Goal: Communication & Community: Answer question/provide support

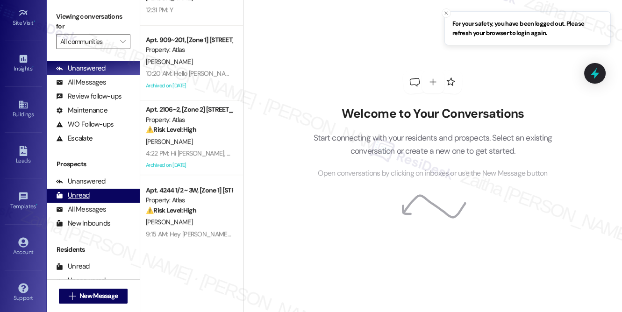
scroll to position [109, 0]
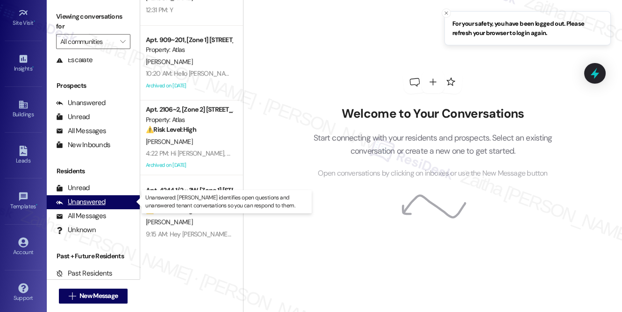
click at [80, 202] on div "Unanswered" at bounding box center [81, 202] width 50 height 10
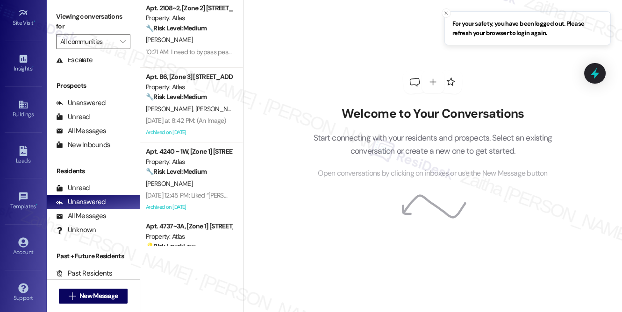
scroll to position [0, 0]
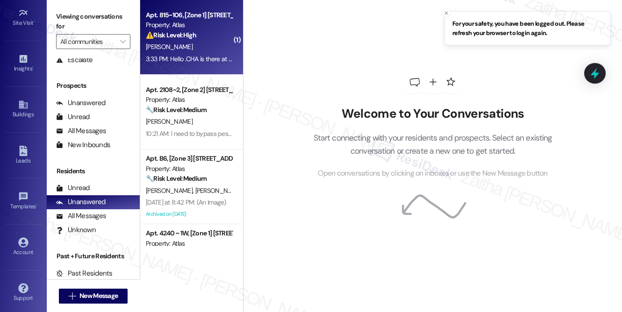
click at [197, 47] on div "[PERSON_NAME]" at bounding box center [189, 47] width 88 height 12
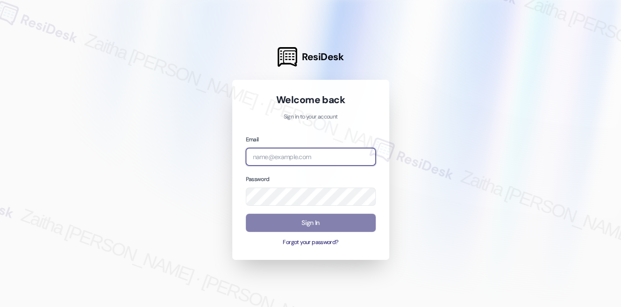
click at [280, 156] on input "email" at bounding box center [311, 157] width 130 height 18
type input "automated-surveys-meridian_management-zaitha.mae.[PERSON_NAME]@meridian_[DOMAIN…"
